Goal: Find specific page/section: Find specific page/section

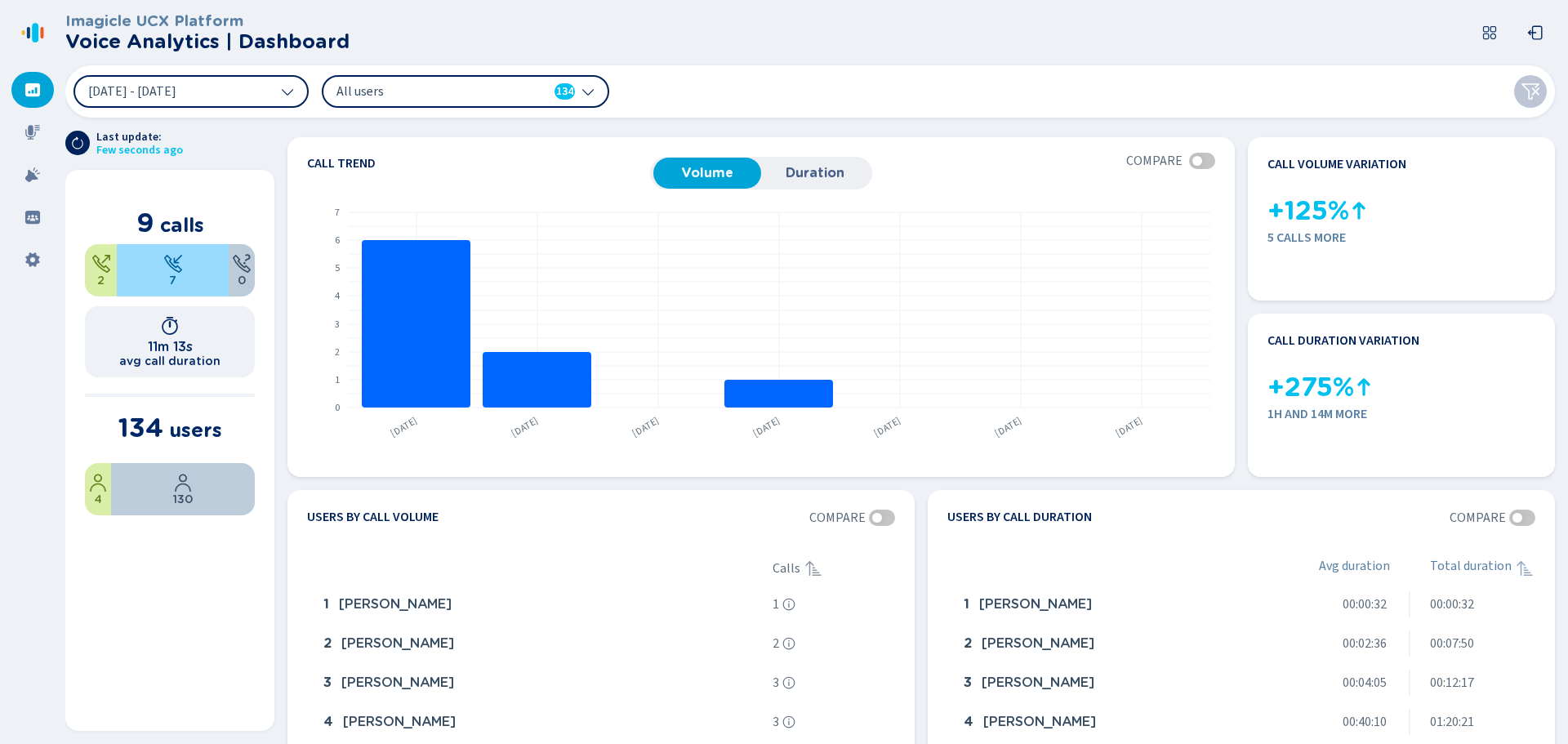
click at [26, 128] on icon at bounding box center [32, 132] width 16 height 16
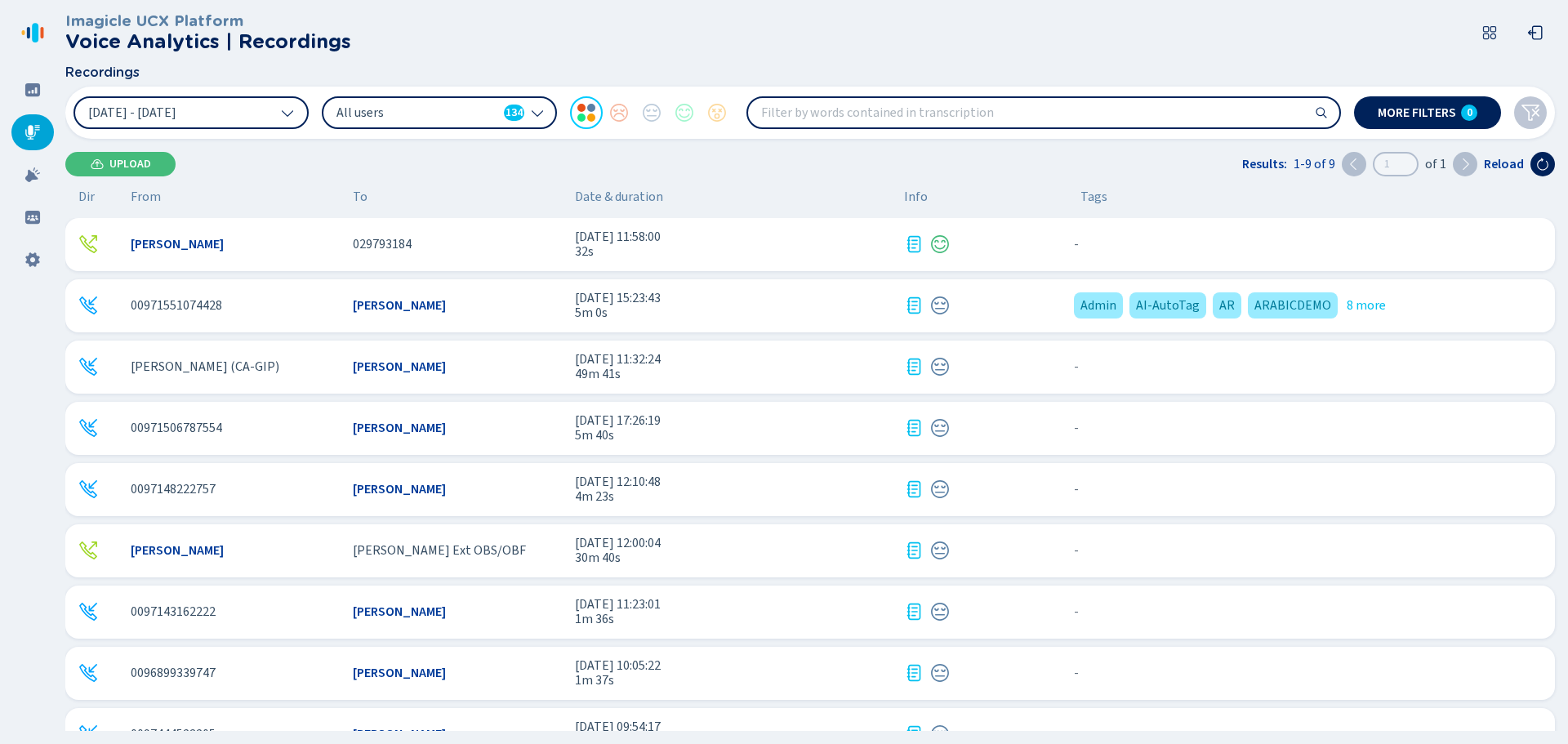
click at [1530, 28] on icon at bounding box center [1535, 32] width 16 height 16
